Goal: Task Accomplishment & Management: Manage account settings

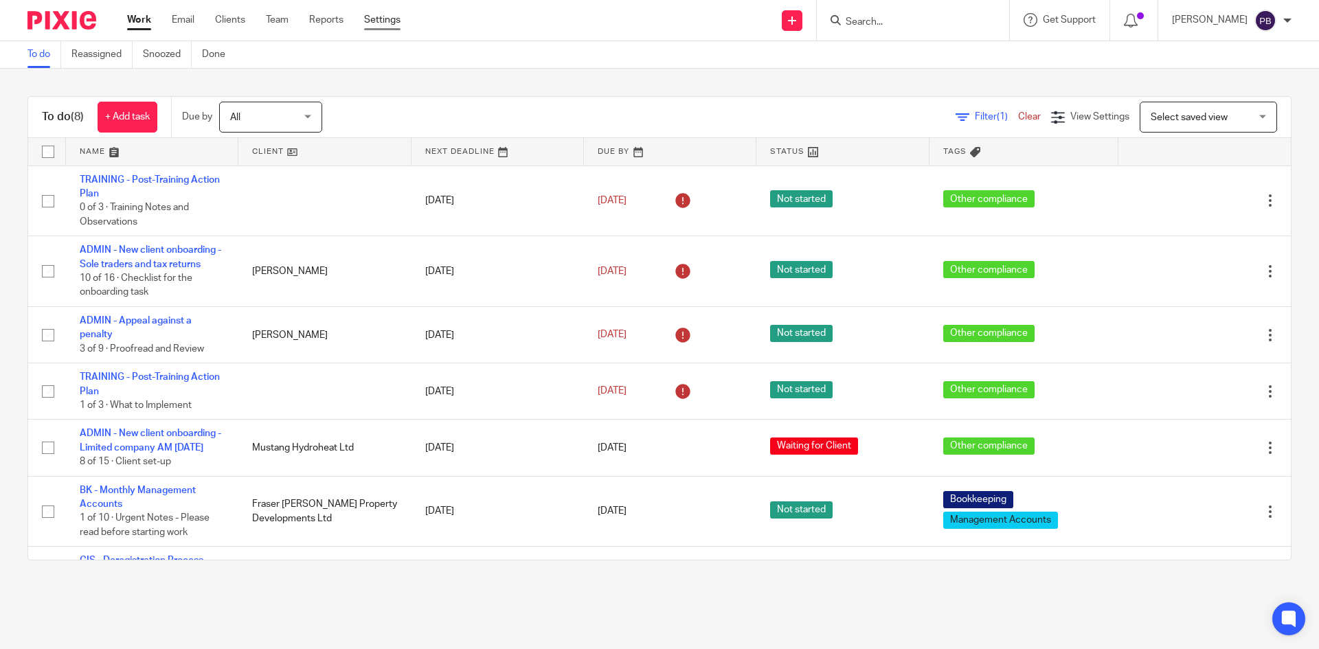
click at [375, 25] on link "Settings" at bounding box center [382, 20] width 36 height 14
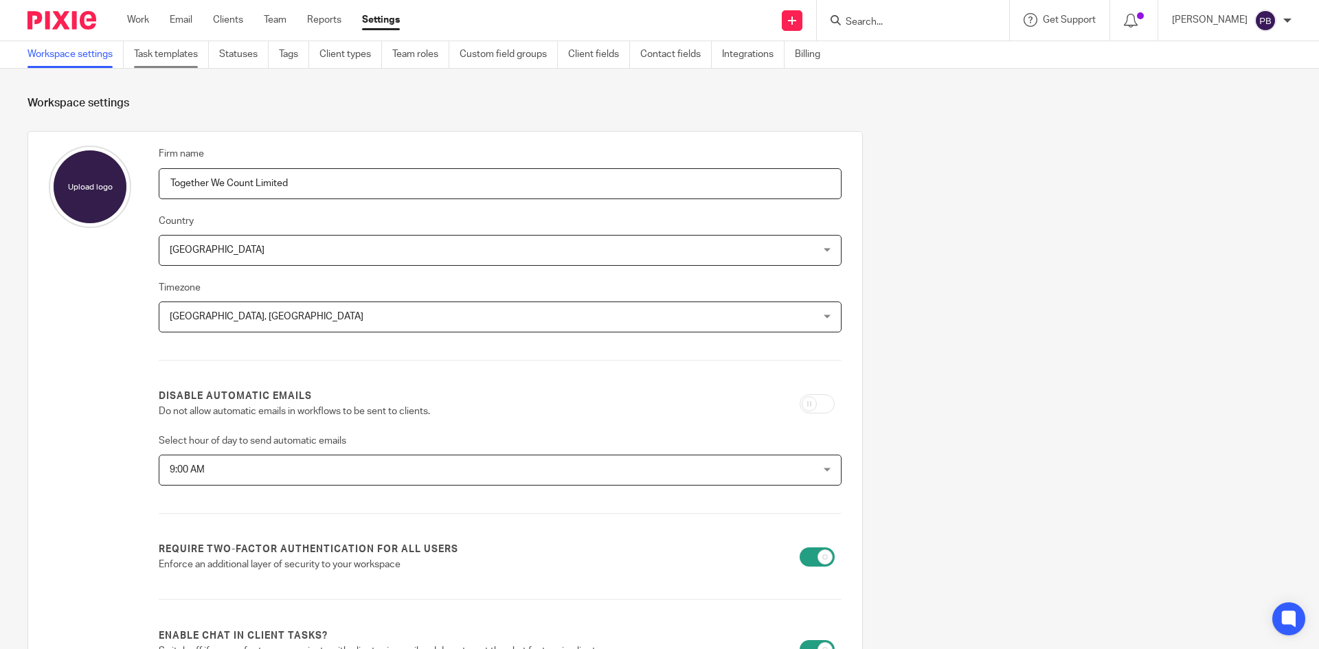
click at [177, 58] on link "Task templates" at bounding box center [171, 54] width 75 height 27
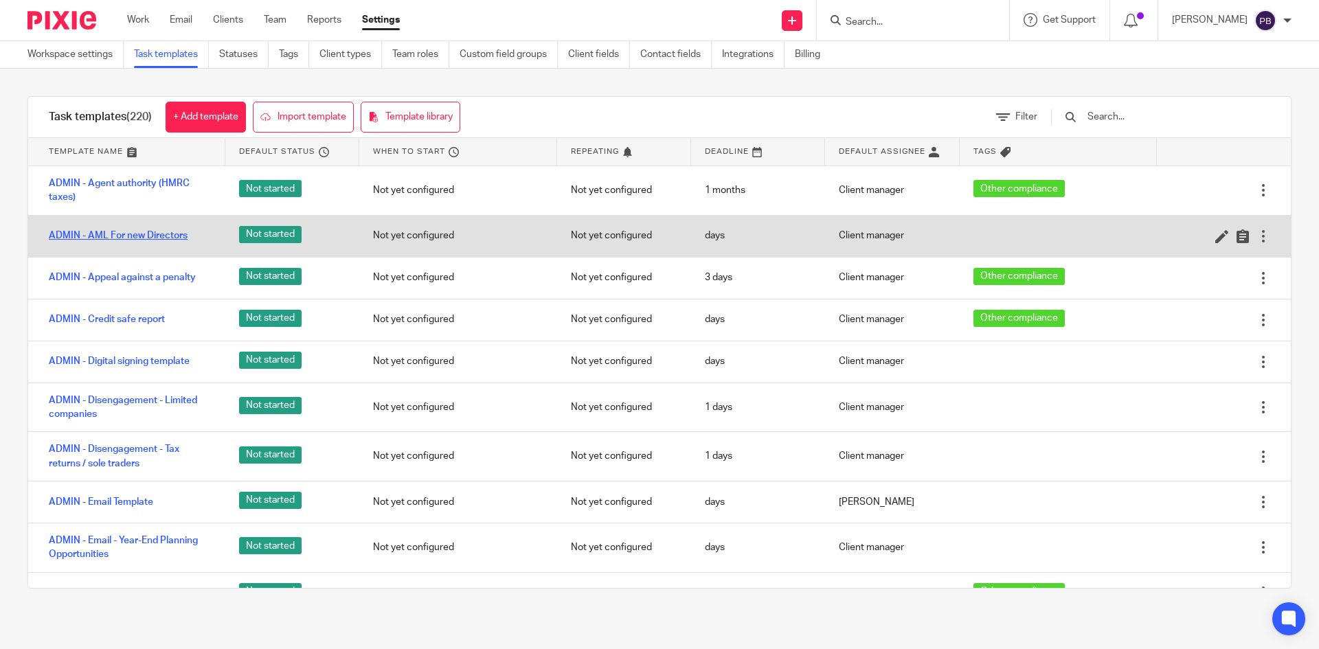
click at [117, 236] on link "ADMIN - AML For new Directors" at bounding box center [118, 236] width 139 height 14
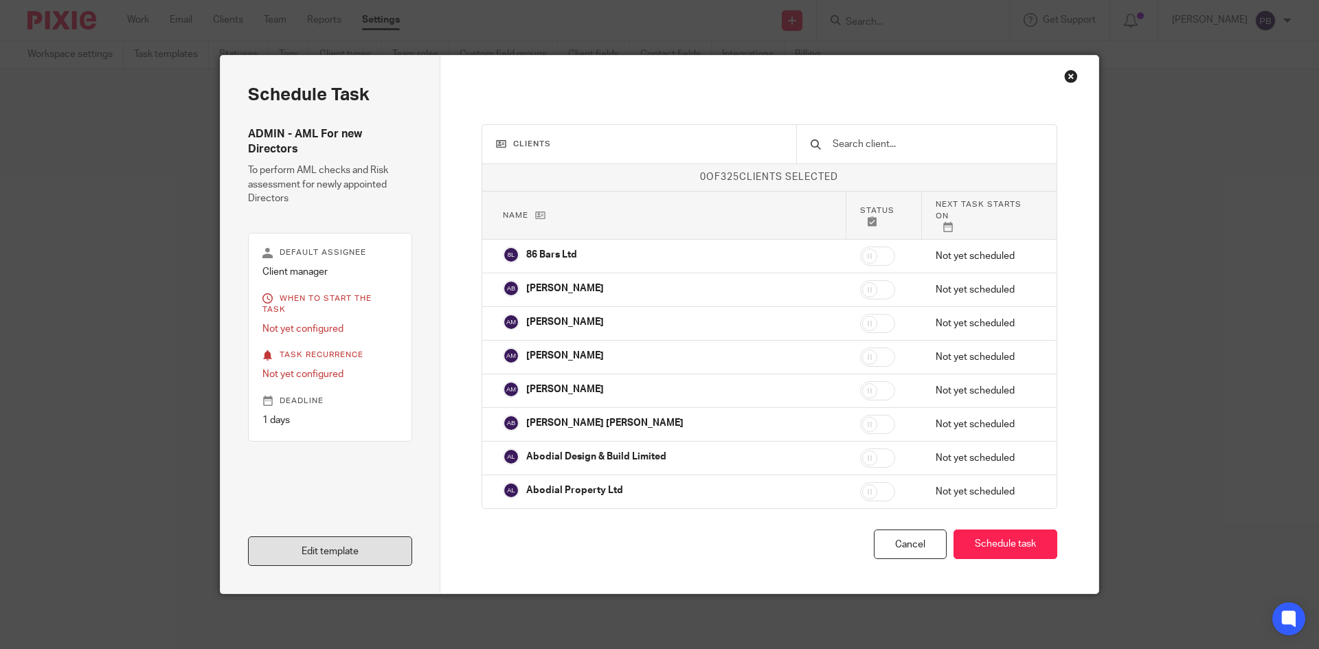
click at [376, 551] on link "Edit template" at bounding box center [330, 551] width 164 height 30
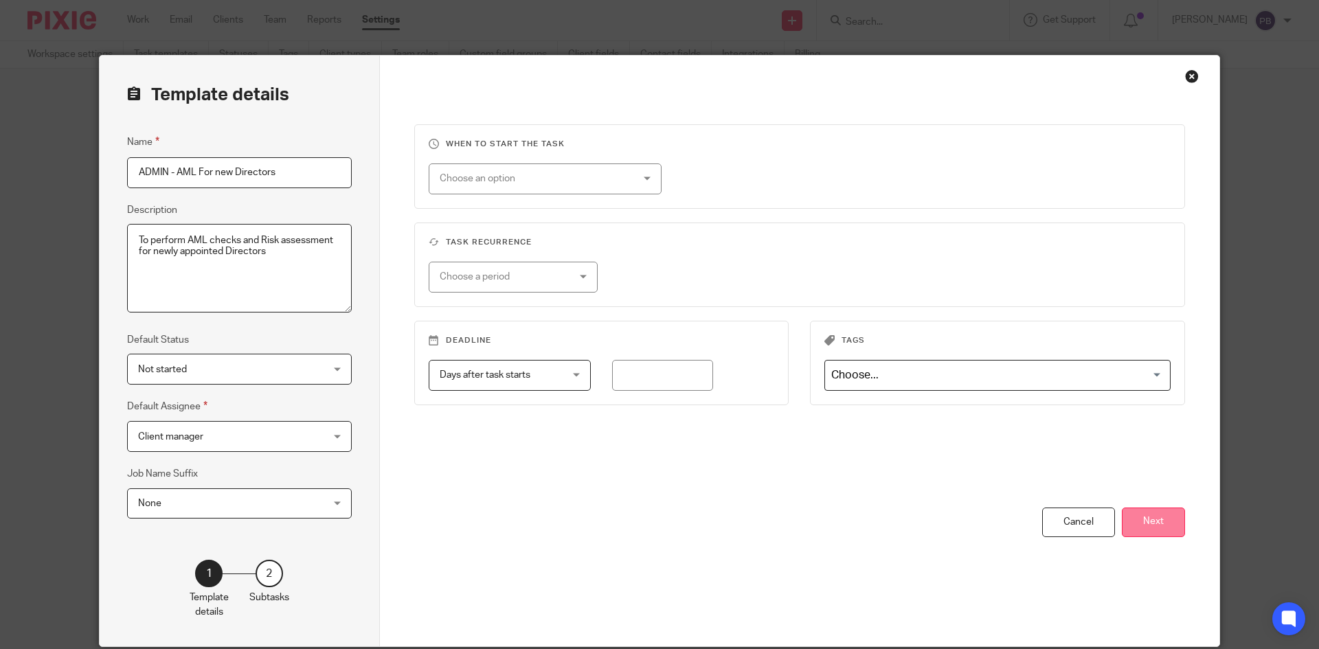
click at [1141, 529] on button "Next" at bounding box center [1153, 523] width 63 height 30
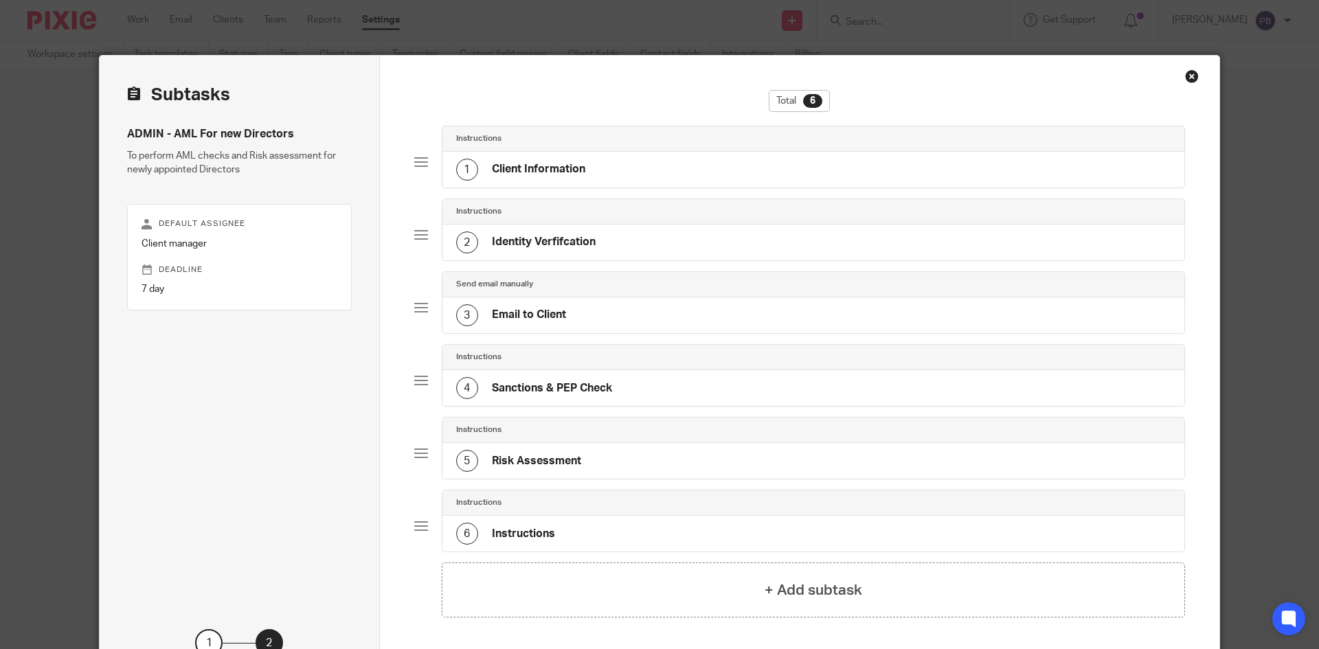
click at [538, 170] on h4 "Client Information" at bounding box center [538, 169] width 93 height 14
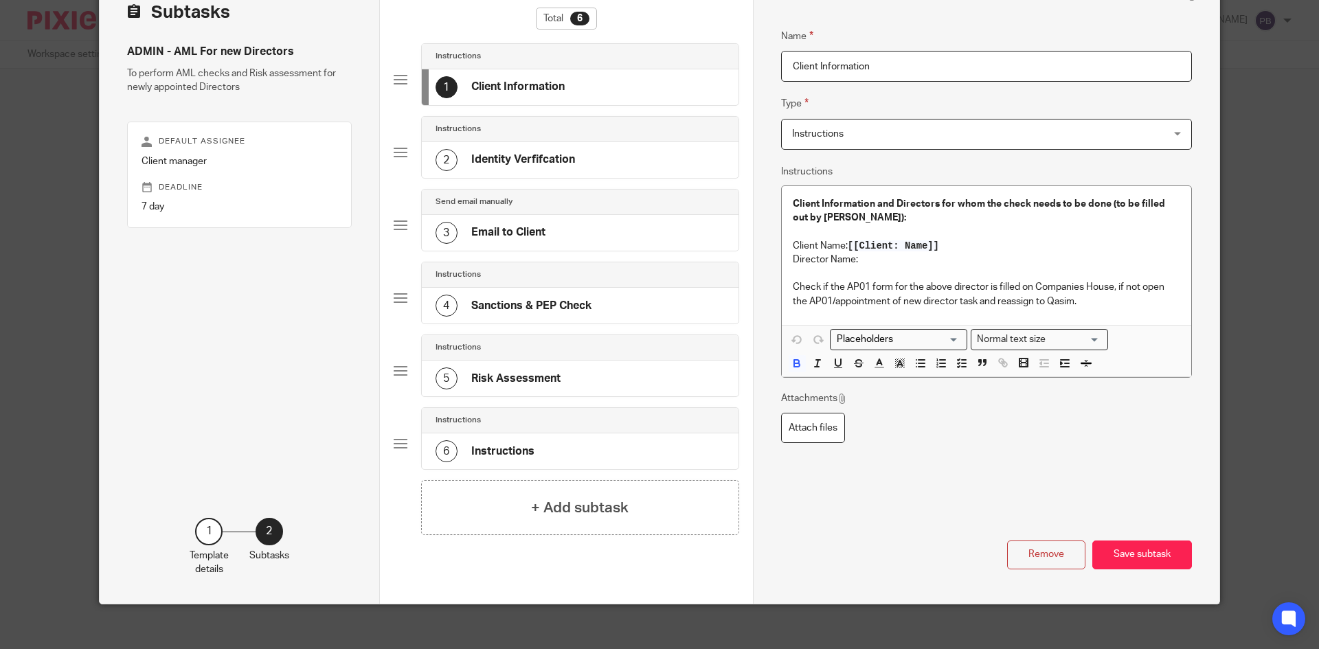
scroll to position [93, 0]
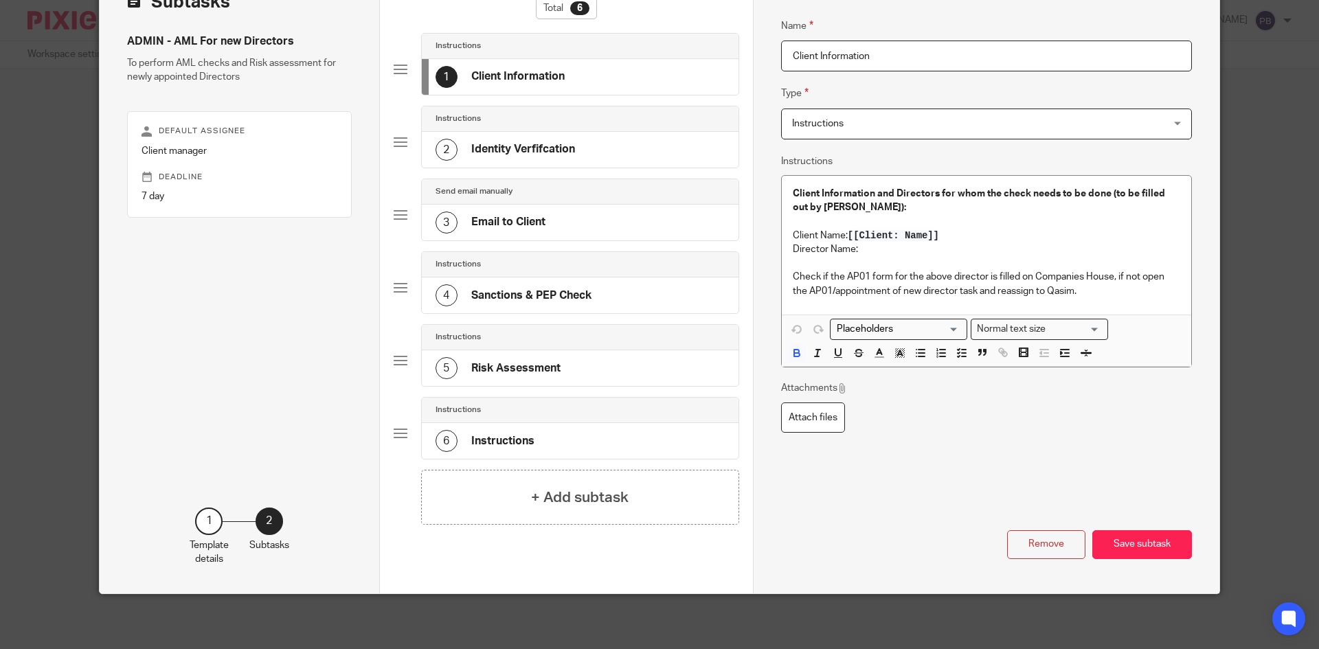
click at [519, 157] on h4 "Identity Verfifcation" at bounding box center [523, 149] width 104 height 14
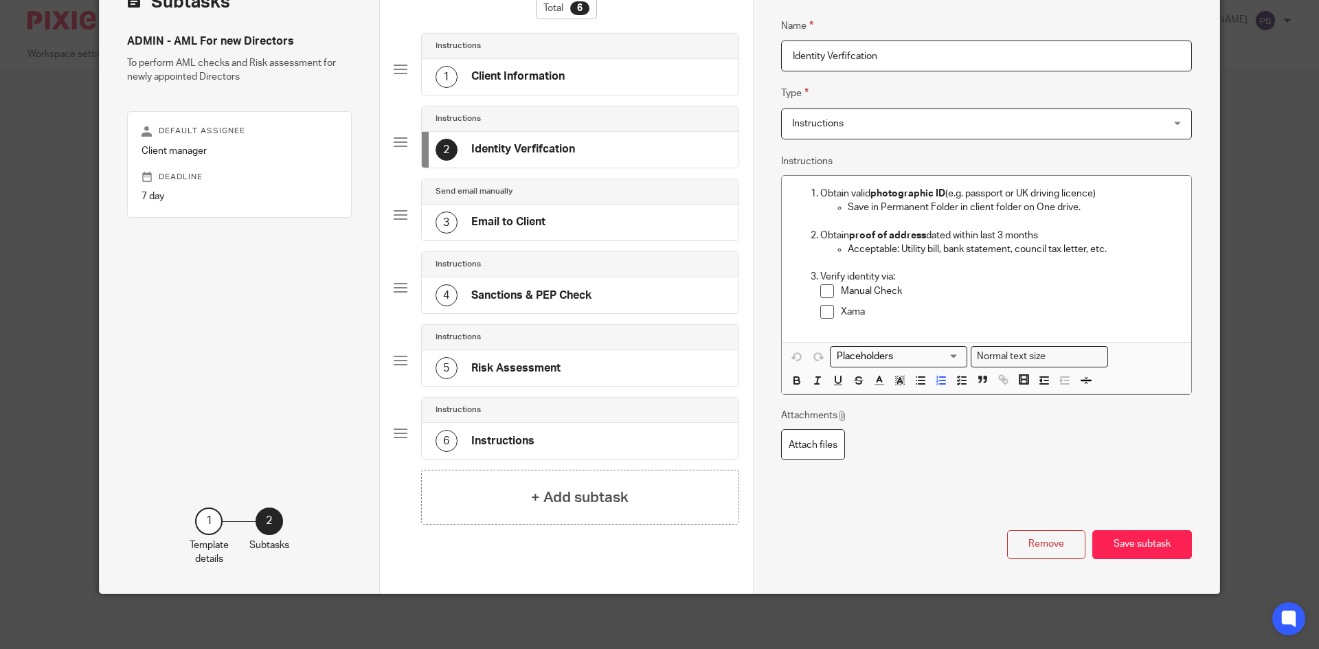
click at [499, 222] on h4 "Email to Client" at bounding box center [508, 222] width 74 height 14
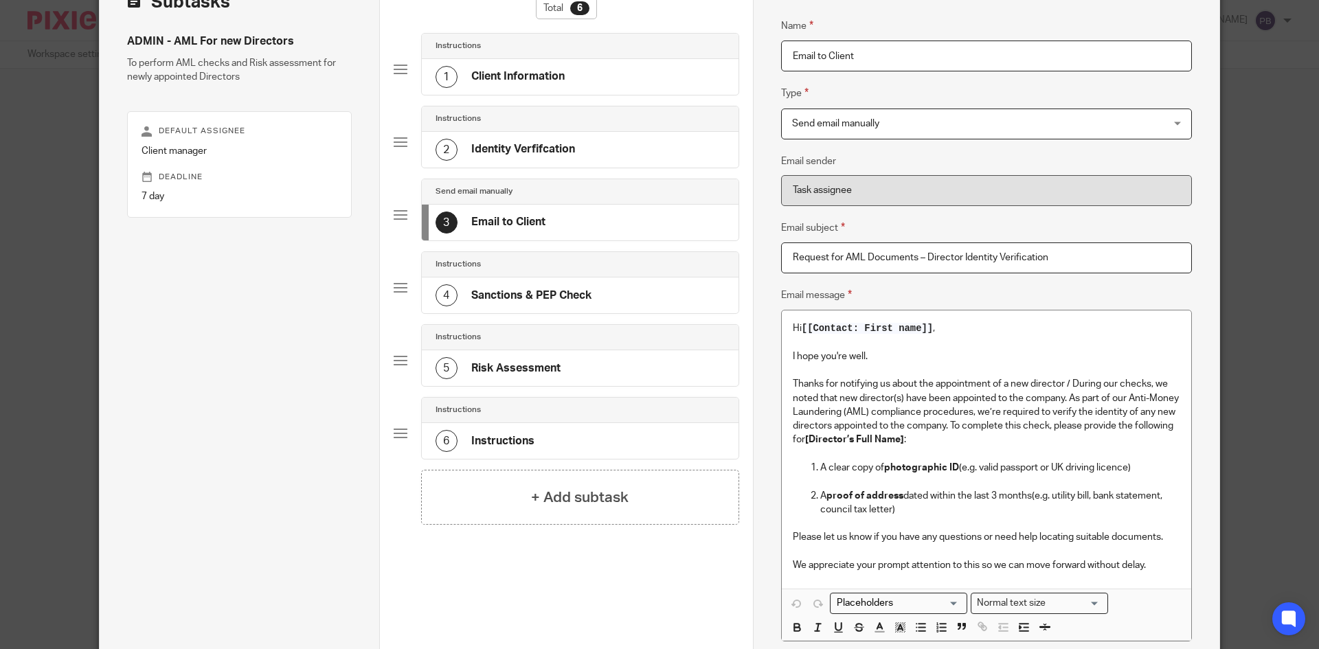
click at [514, 295] on h4 "Sanctions & PEP Check" at bounding box center [531, 295] width 120 height 14
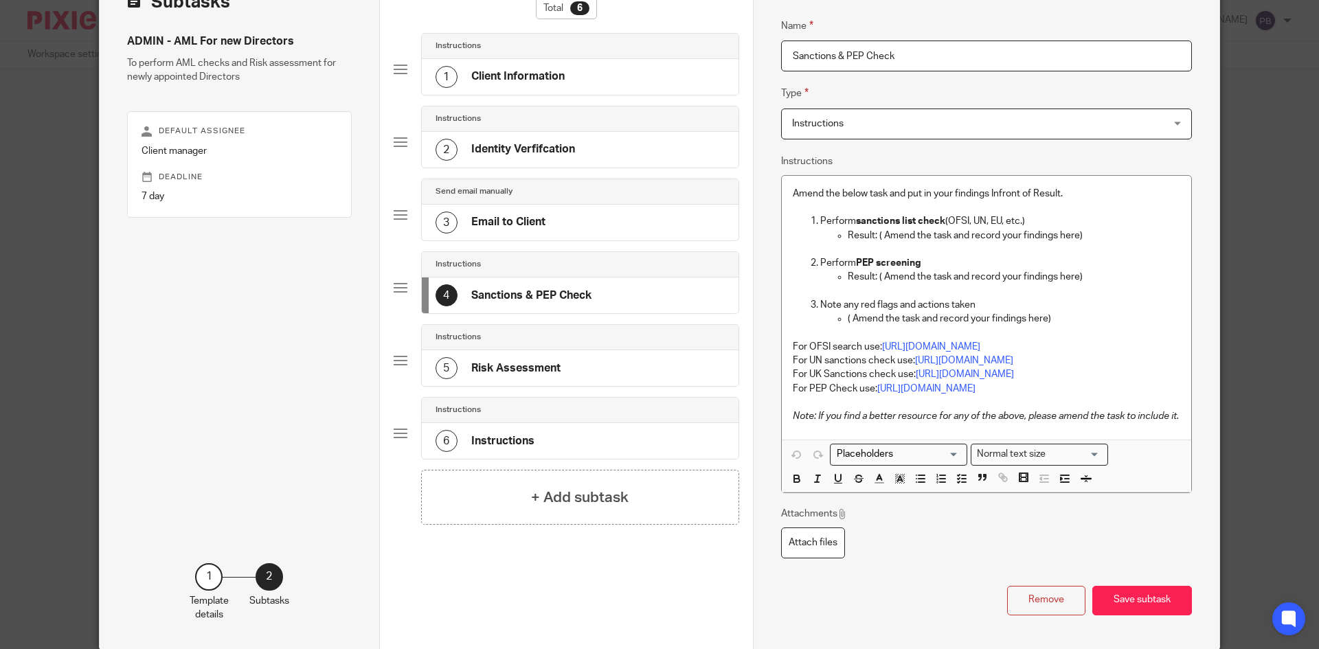
click at [529, 370] on h4 "Risk Assessment" at bounding box center [515, 368] width 89 height 14
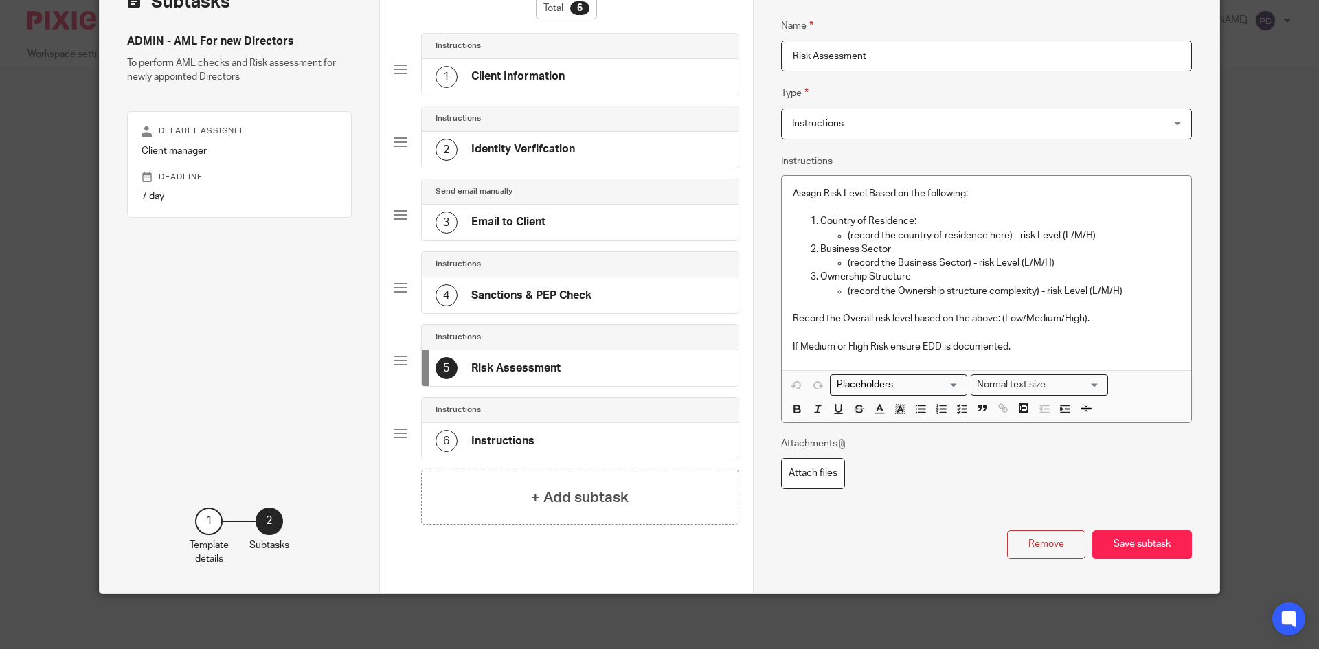
click at [521, 445] on h4 "Instructions" at bounding box center [502, 441] width 63 height 14
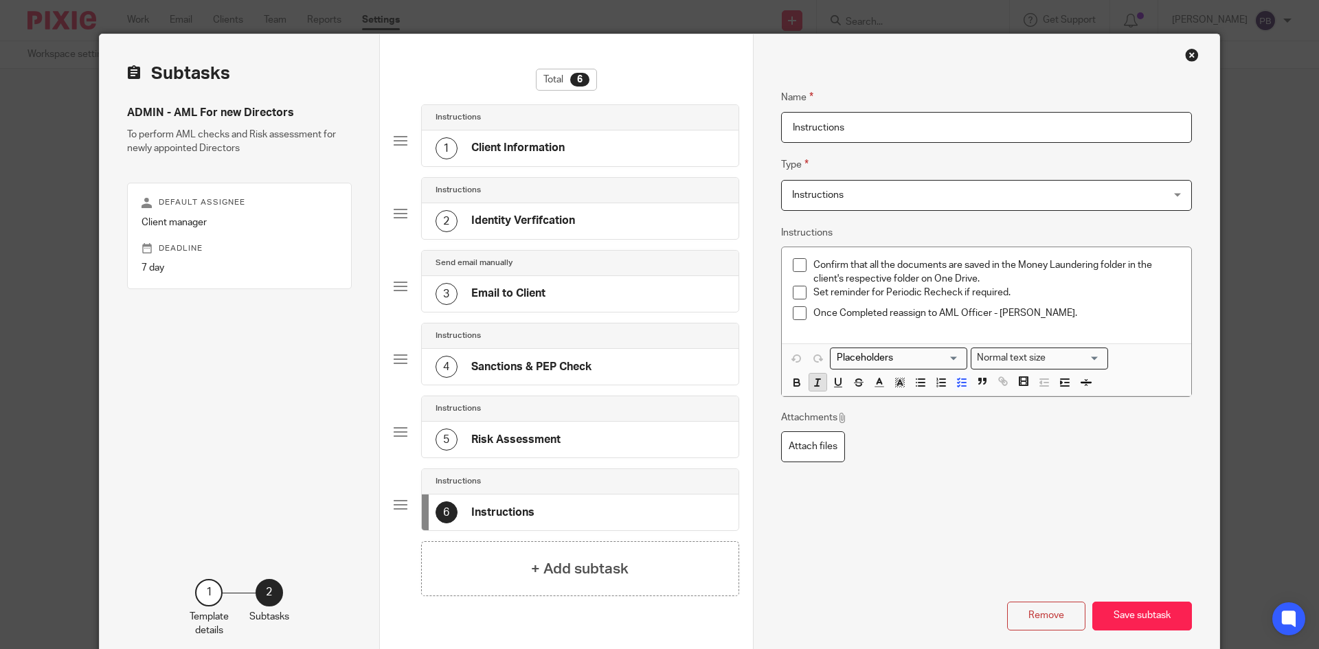
scroll to position [0, 0]
